Goal: Use online tool/utility: Utilize a website feature to perform a specific function

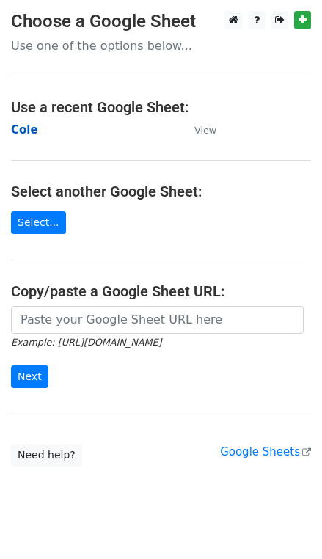
click at [32, 131] on strong "Cole" at bounding box center [24, 129] width 27 height 13
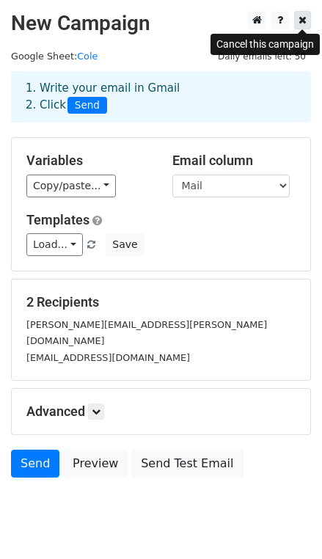
click at [307, 24] on link at bounding box center [302, 20] width 17 height 18
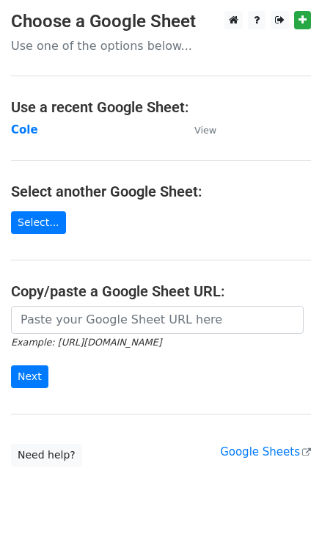
click at [149, 48] on p "Use one of the options below..." at bounding box center [161, 45] width 300 height 15
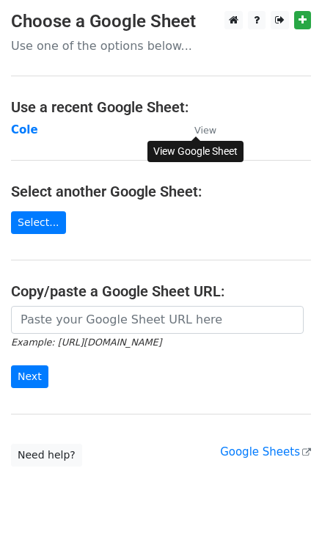
click at [199, 131] on small "View" at bounding box center [205, 130] width 22 height 11
